Goal: Register for event/course

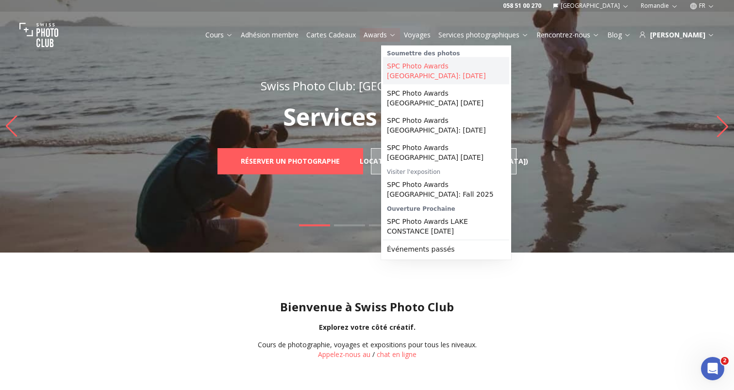
click at [418, 67] on link "SPC Photo Awards [GEOGRAPHIC_DATA]: [DATE]" at bounding box center [446, 70] width 126 height 27
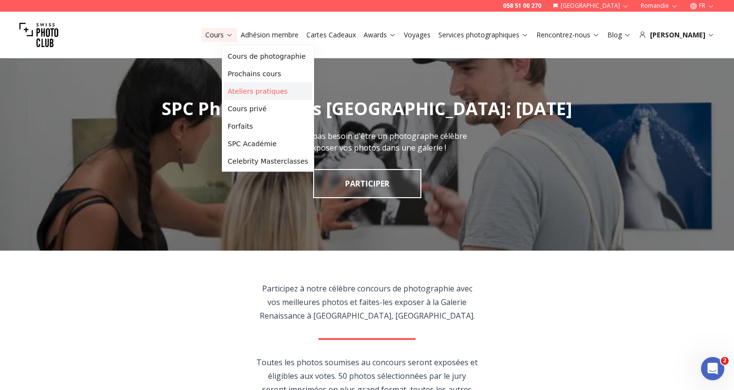
click at [266, 91] on link "Ateliers pratiques" at bounding box center [268, 91] width 88 height 17
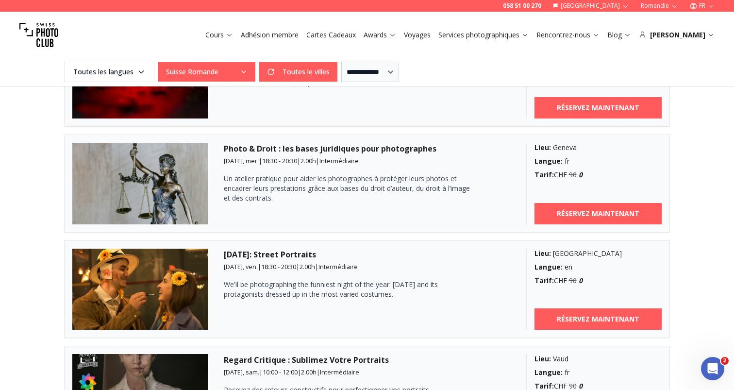
scroll to position [1410, 0]
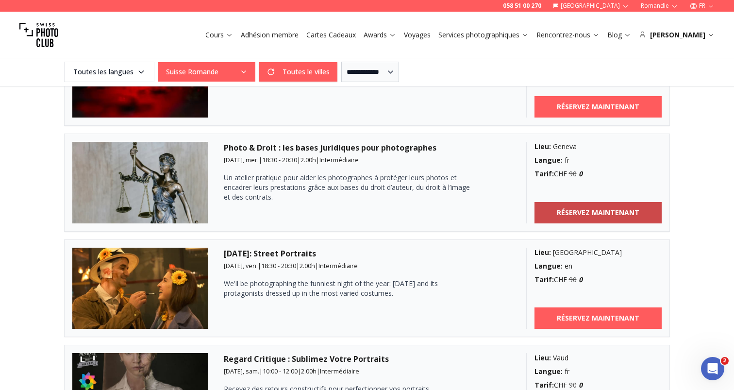
click at [564, 212] on b "RÉSERVEZ MAINTENANT" at bounding box center [598, 213] width 83 height 10
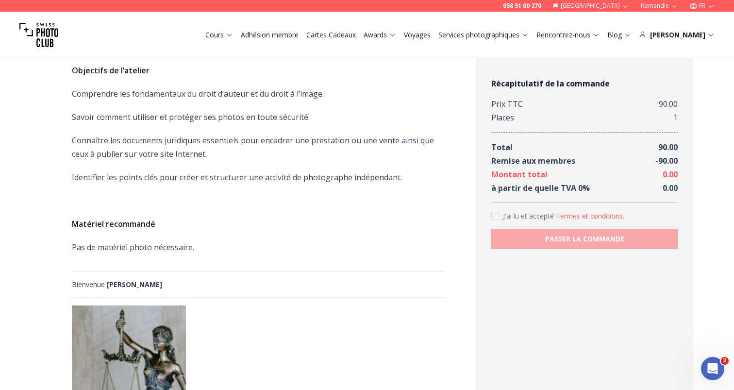
scroll to position [418, 0]
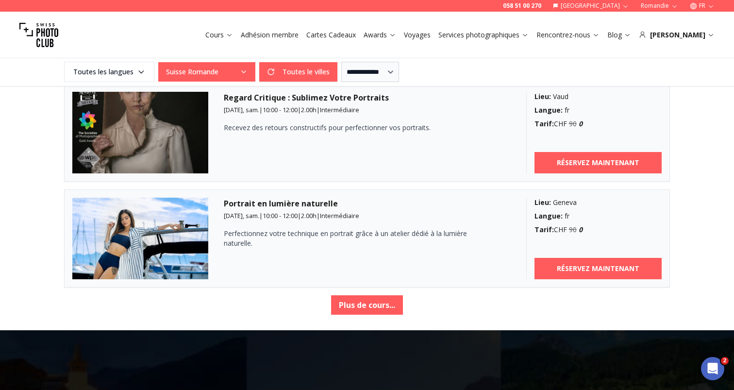
scroll to position [1701, 0]
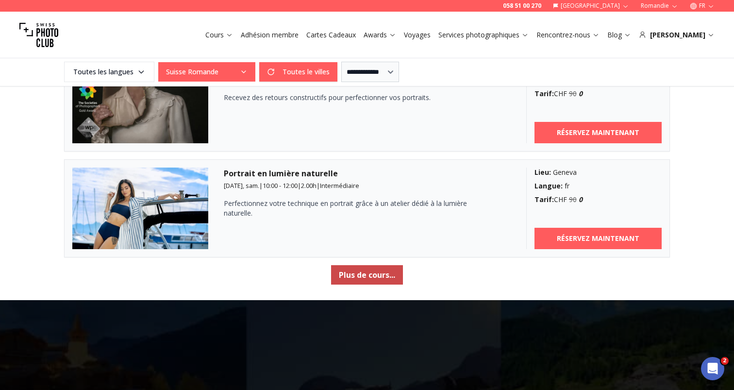
click at [385, 274] on button "Plus de cours..." at bounding box center [367, 274] width 72 height 19
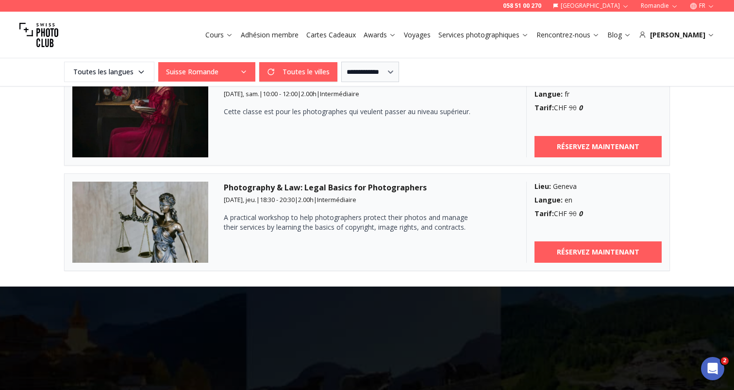
scroll to position [2111, 0]
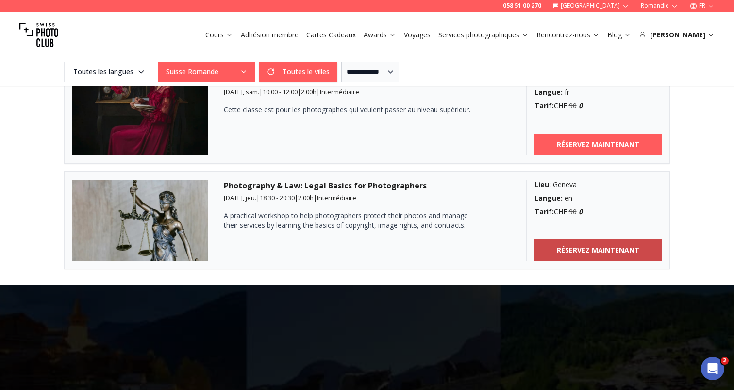
click at [600, 253] on b "RÉSERVEZ MAINTENANT" at bounding box center [598, 250] width 83 height 10
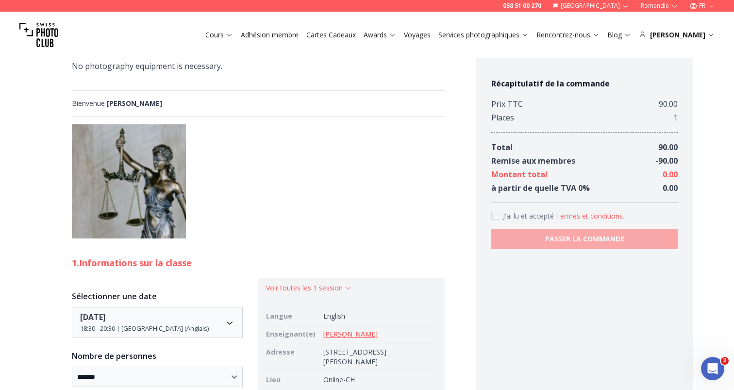
scroll to position [683, 0]
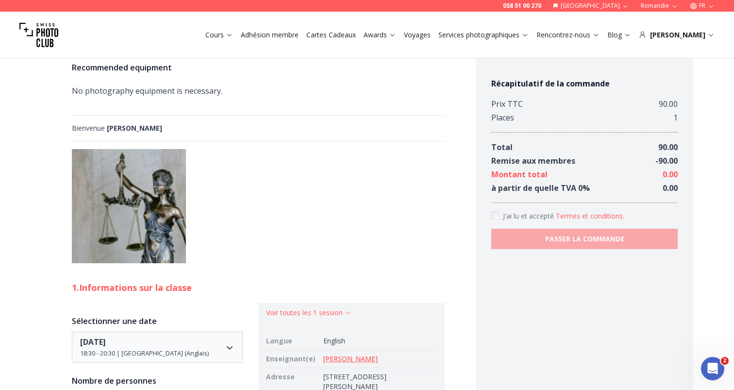
click at [336, 354] on link "[PERSON_NAME]" at bounding box center [350, 358] width 54 height 9
